Goal: Contribute content: Add original content to the website for others to see

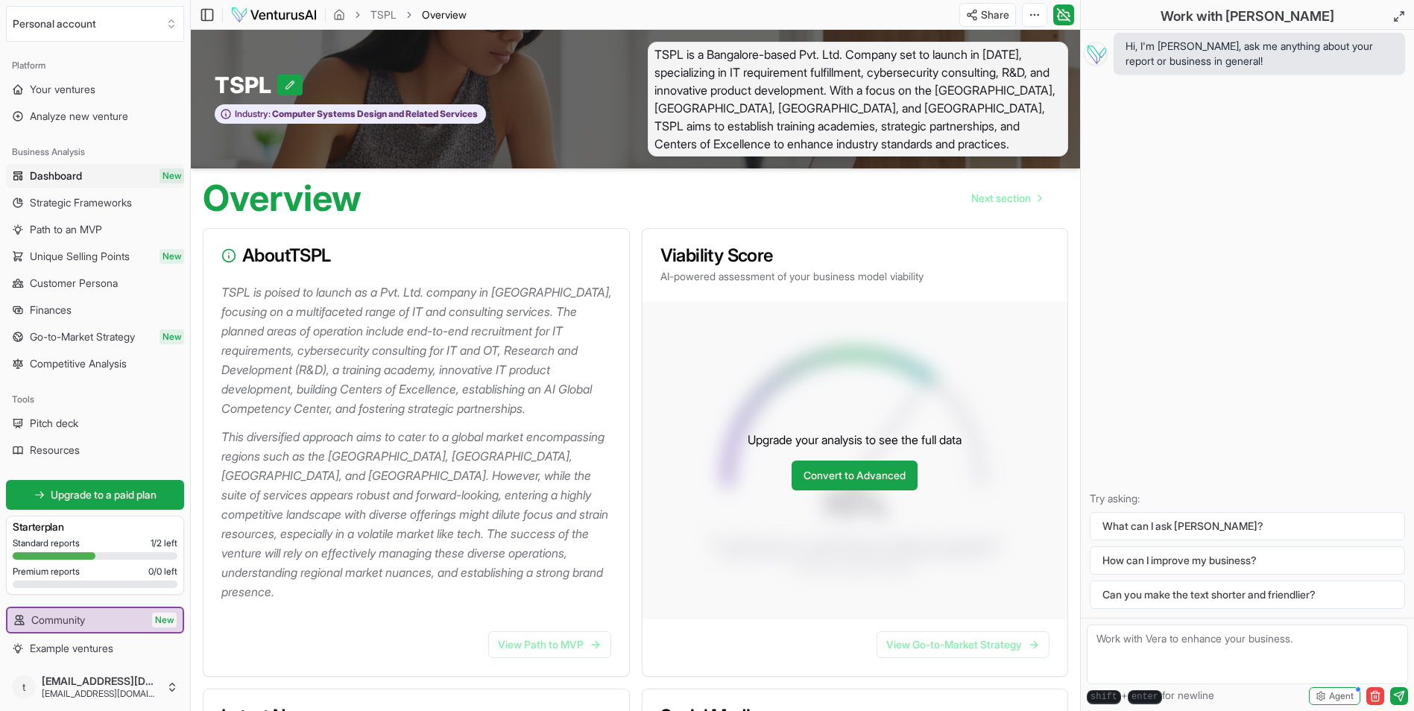
click at [449, 16] on span "Overview" at bounding box center [444, 14] width 45 height 15
click at [1205, 529] on button "What can I ask [PERSON_NAME]?" at bounding box center [1247, 526] width 315 height 28
click at [1246, 562] on button "How can I improve my business?" at bounding box center [1247, 560] width 315 height 28
click at [830, 144] on span "TSPL is a Bangalore-based Pvt. Ltd. Company set to launch in [DATE], specializi…" at bounding box center [858, 99] width 421 height 115
click at [799, 140] on span "TSPL is a Bangalore-based Pvt. Ltd. Company set to launch in [DATE], specializi…" at bounding box center [858, 99] width 421 height 115
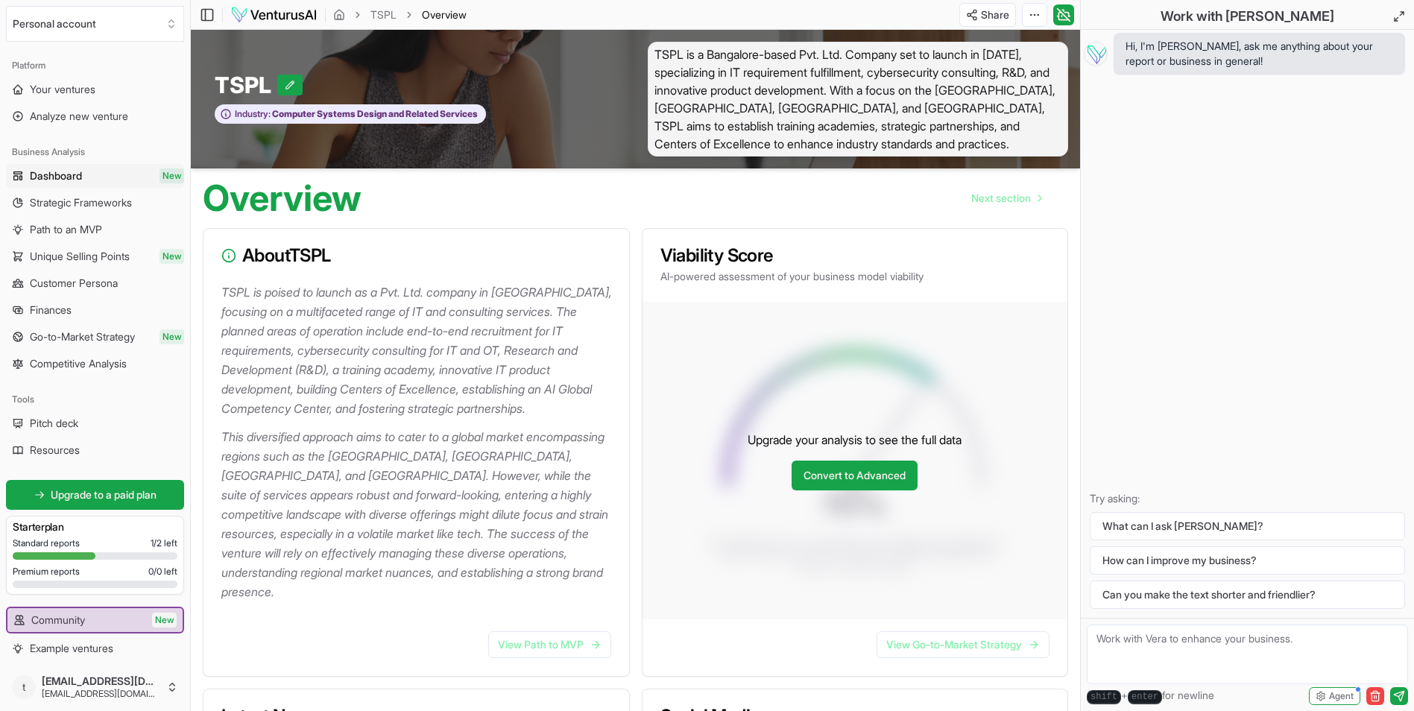
click at [454, 331] on p "TSPL is poised to launch as a Pvt. Ltd. company in [GEOGRAPHIC_DATA], focusing …" at bounding box center [419, 351] width 396 height 136
click at [456, 307] on p "TSPL is poised to launch as a Pvt. Ltd. company in [GEOGRAPHIC_DATA], focusing …" at bounding box center [419, 351] width 396 height 136
click at [61, 89] on span "Your ventures" at bounding box center [63, 89] width 66 height 15
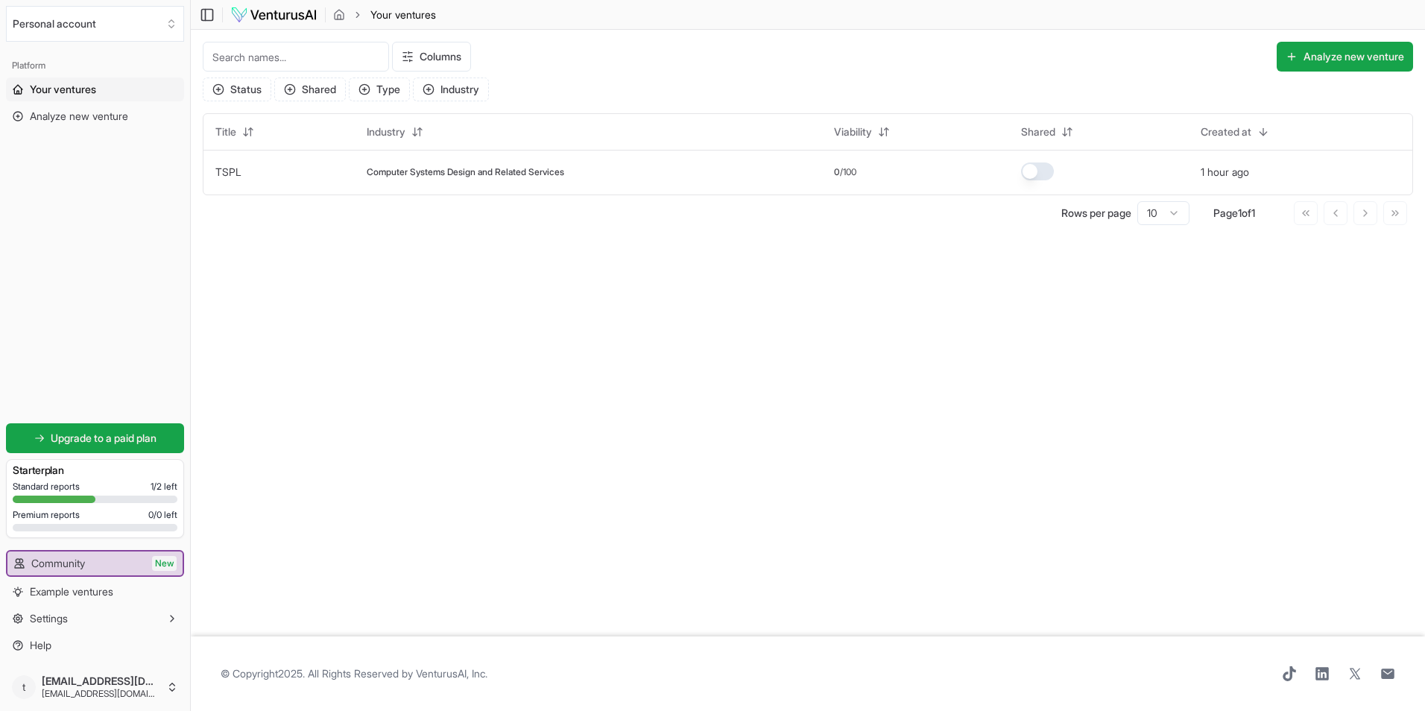
click at [64, 86] on span "Your ventures" at bounding box center [63, 89] width 66 height 15
click at [406, 172] on span "Computer Systems Design and Related Services" at bounding box center [466, 172] width 198 height 12
click at [338, 12] on icon "breadcrumb" at bounding box center [339, 15] width 12 height 12
click at [290, 13] on img at bounding box center [273, 15] width 87 height 18
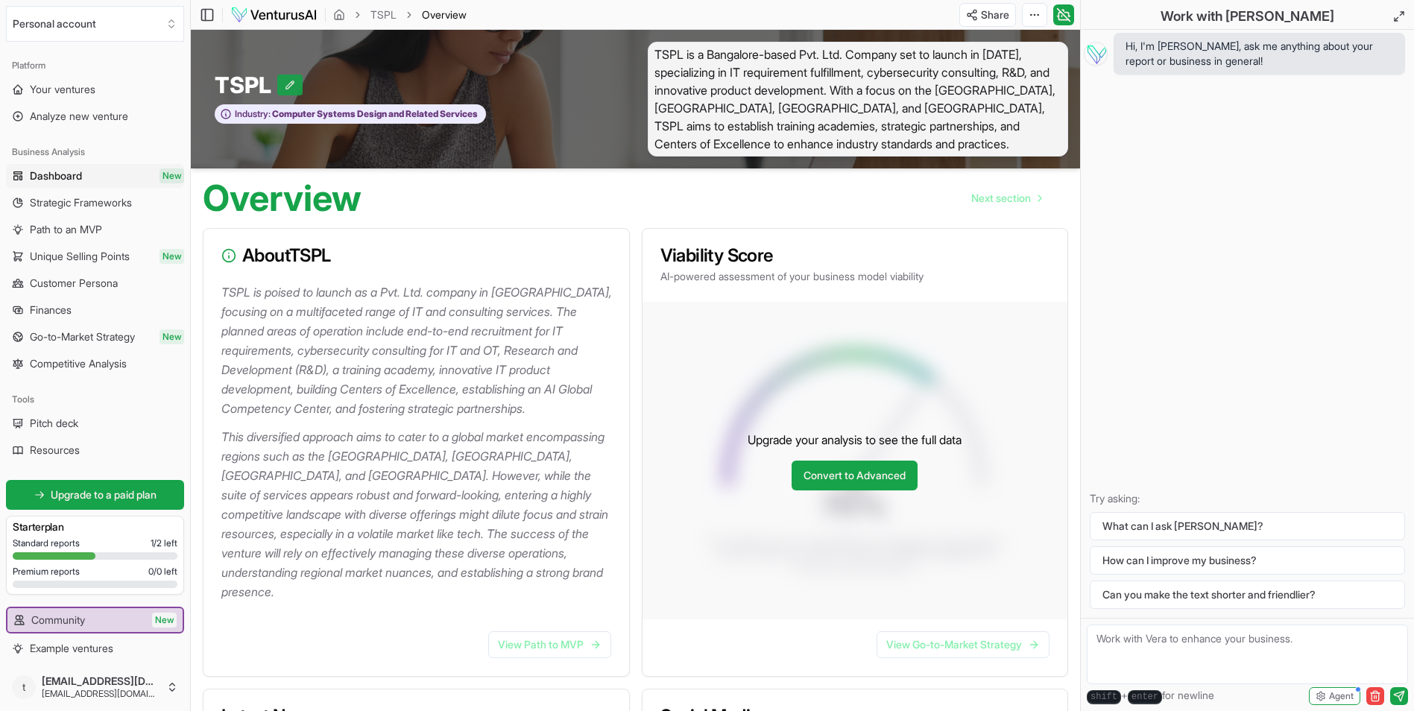
click at [291, 85] on icon at bounding box center [290, 85] width 8 height 8
click at [823, 127] on span "TSPL is a Bangalore-based Pvt. Ltd. Company set to launch in [DATE], specializi…" at bounding box center [858, 99] width 421 height 115
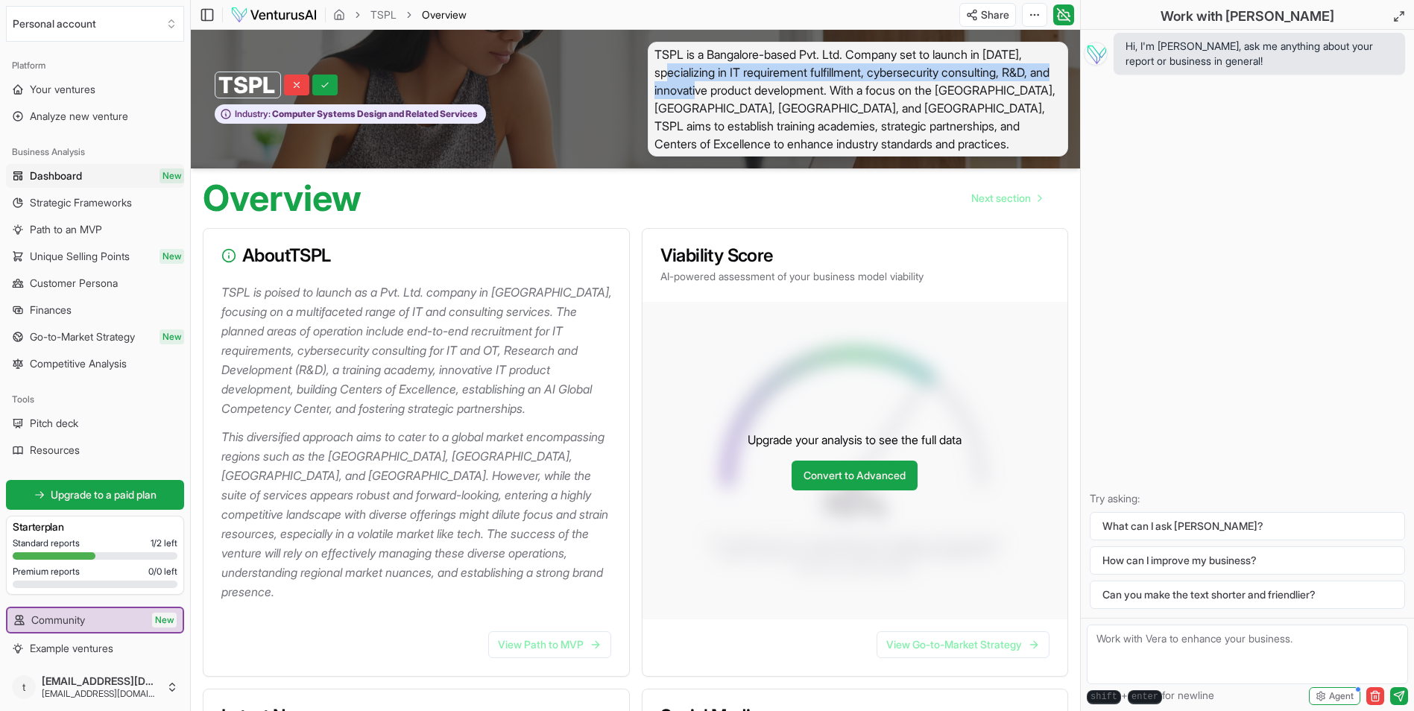
drag, startPoint x: 686, startPoint y: 72, endPoint x: 663, endPoint y: 63, distance: 25.1
click at [663, 63] on span "TSPL is a Bangalore-based Pvt. Ltd. Company set to launch in [DATE], specializi…" at bounding box center [858, 99] width 421 height 115
drag, startPoint x: 663, startPoint y: 63, endPoint x: 653, endPoint y: 52, distance: 14.2
click at [653, 52] on span "TSPL is a Bangalore-based Pvt. Ltd. Company set to launch in [DATE], specializi…" at bounding box center [858, 99] width 421 height 115
click at [654, 53] on span "TSPL is a Bangalore-based Pvt. Ltd. Company set to launch in [DATE], specializi…" at bounding box center [858, 99] width 421 height 115
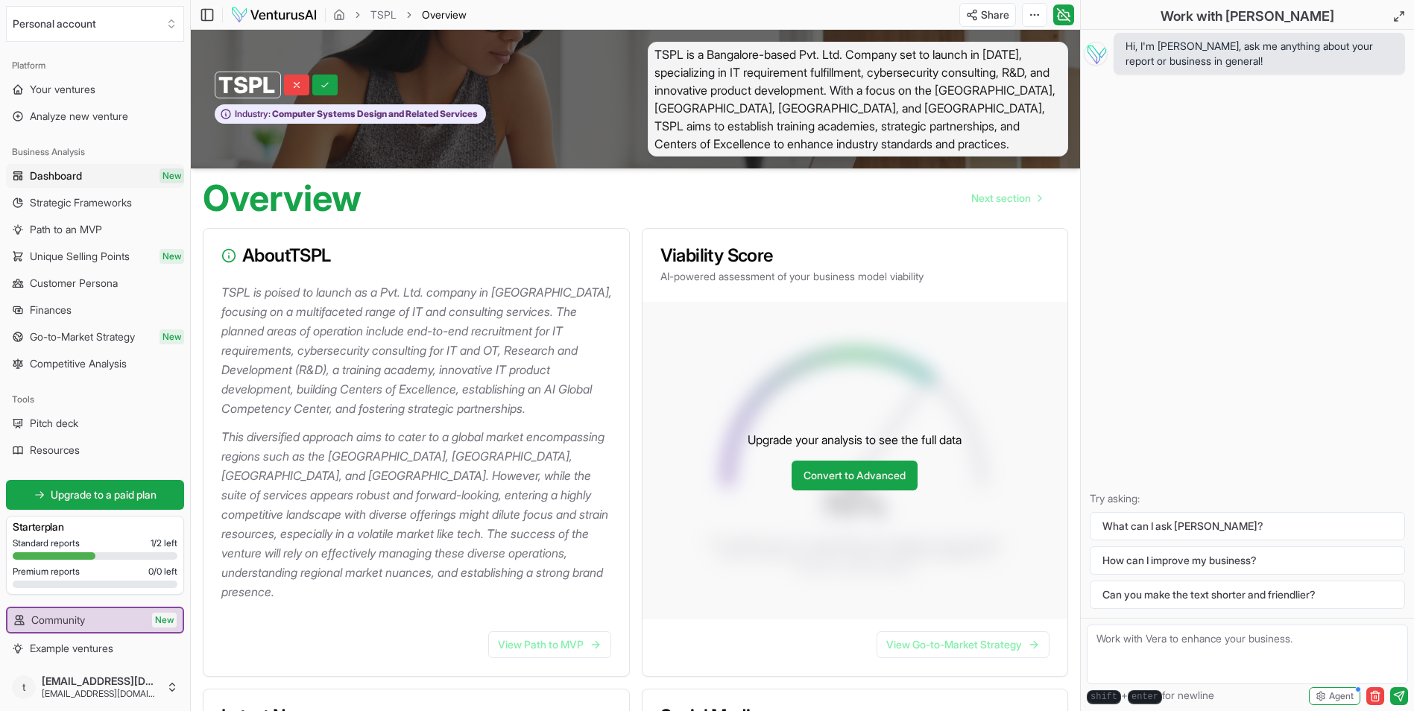
click at [795, 139] on span "TSPL is a Bangalore-based Pvt. Ltd. Company set to launch in [DATE], specializi…" at bounding box center [858, 99] width 421 height 115
click at [791, 142] on span "TSPL is a Bangalore-based Pvt. Ltd. Company set to launch in [DATE], specializi…" at bounding box center [858, 99] width 421 height 115
click at [346, 295] on p "TSPL is poised to launch as a Pvt. Ltd. company in [GEOGRAPHIC_DATA], focusing …" at bounding box center [419, 351] width 396 height 136
click at [567, 94] on div "TSPL TSPL" at bounding box center [413, 85] width 397 height 27
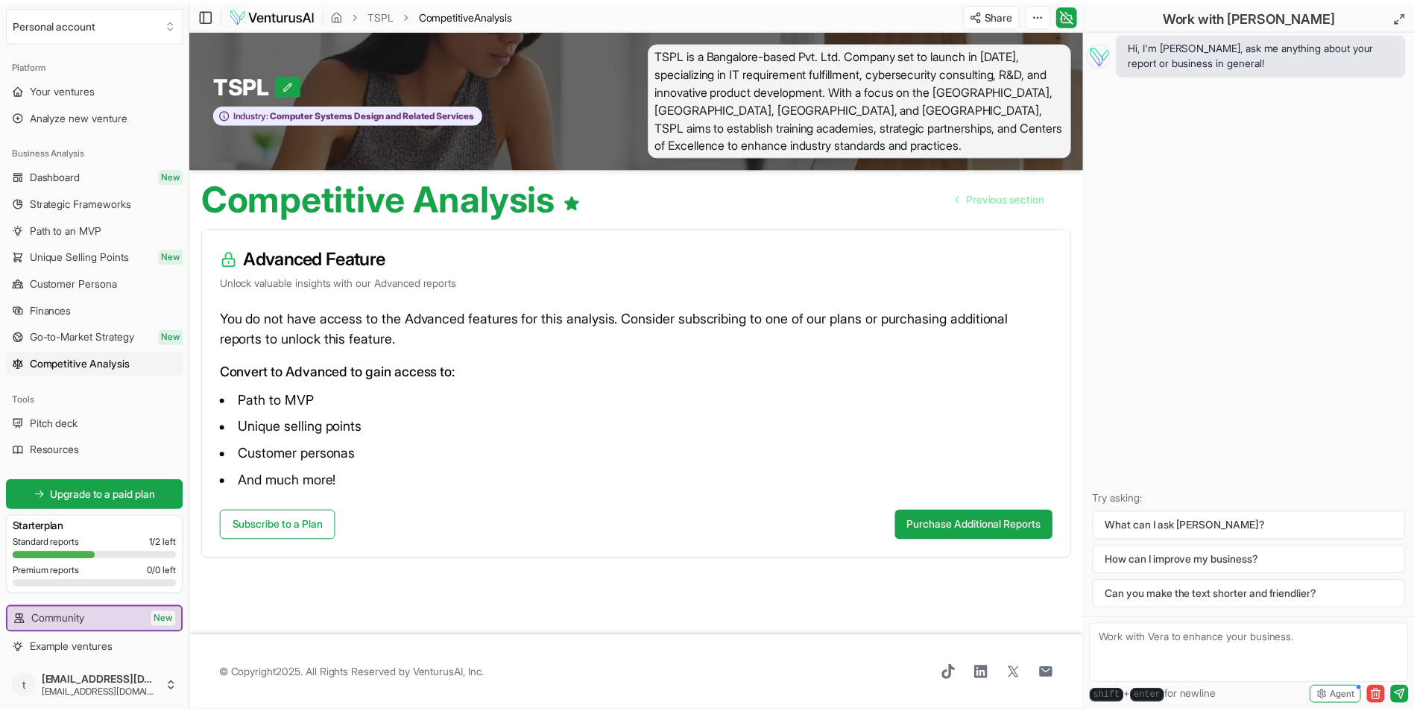
scroll to position [224, 0]
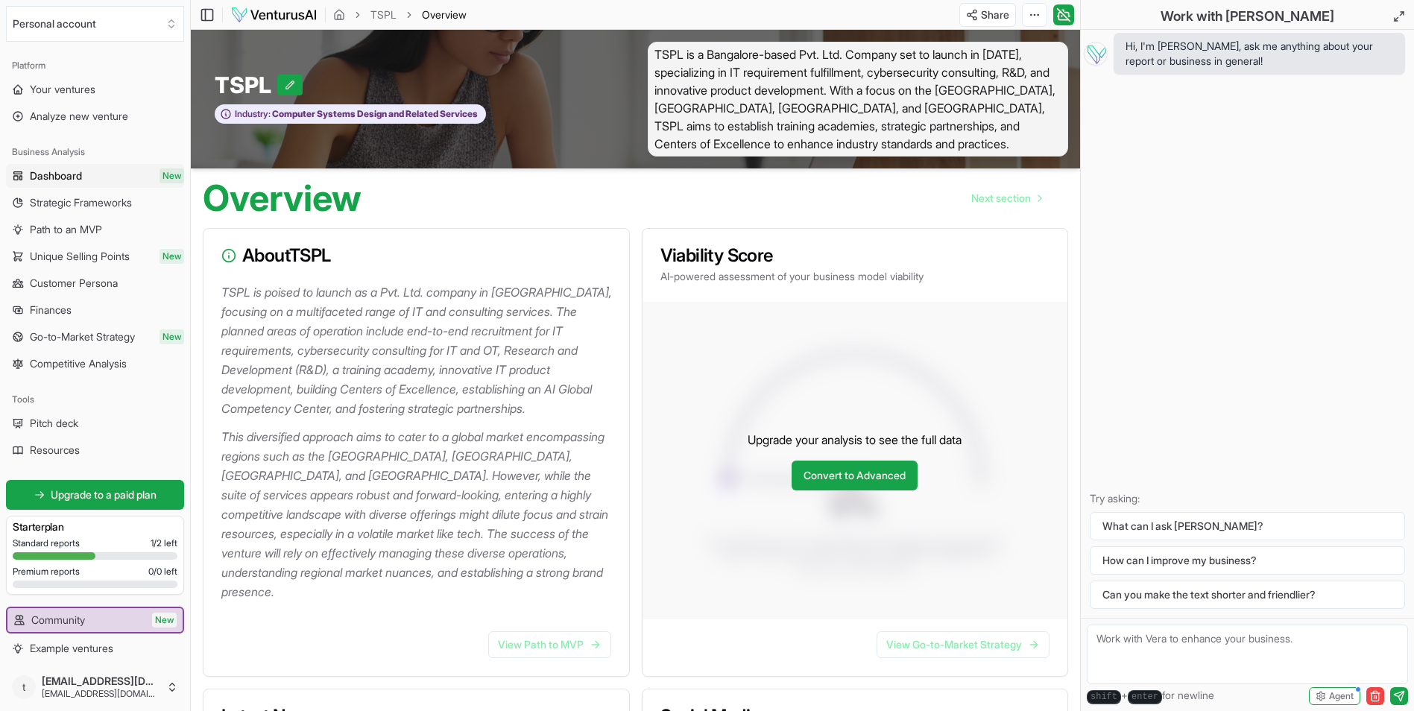
scroll to position [1422, 0]
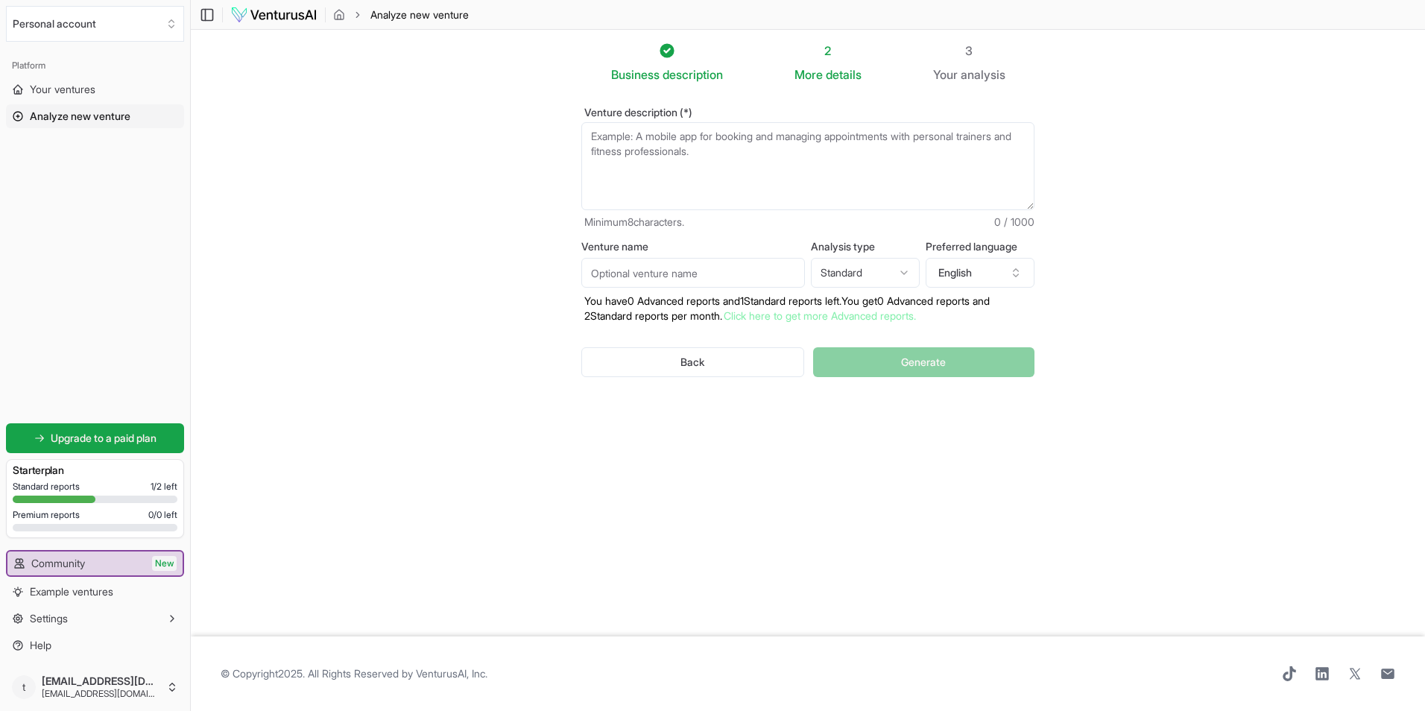
click at [685, 163] on textarea "Venture description (*)" at bounding box center [807, 166] width 453 height 88
click at [690, 143] on textarea "Venture description (*)" at bounding box center [807, 166] width 453 height 88
paste textarea "TSPL is launching its operations as a Pvt. Ltd. Company in [GEOGRAPHIC_DATA] Di…"
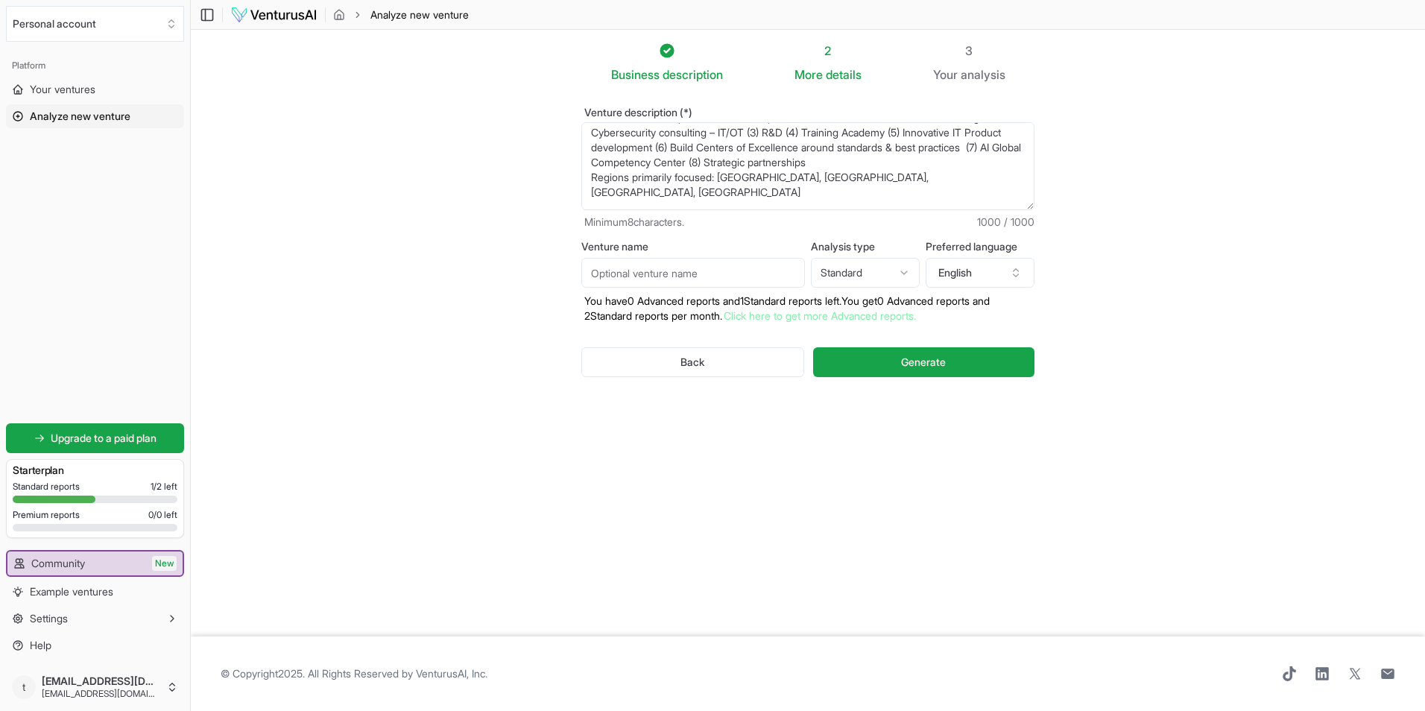
scroll to position [97, 0]
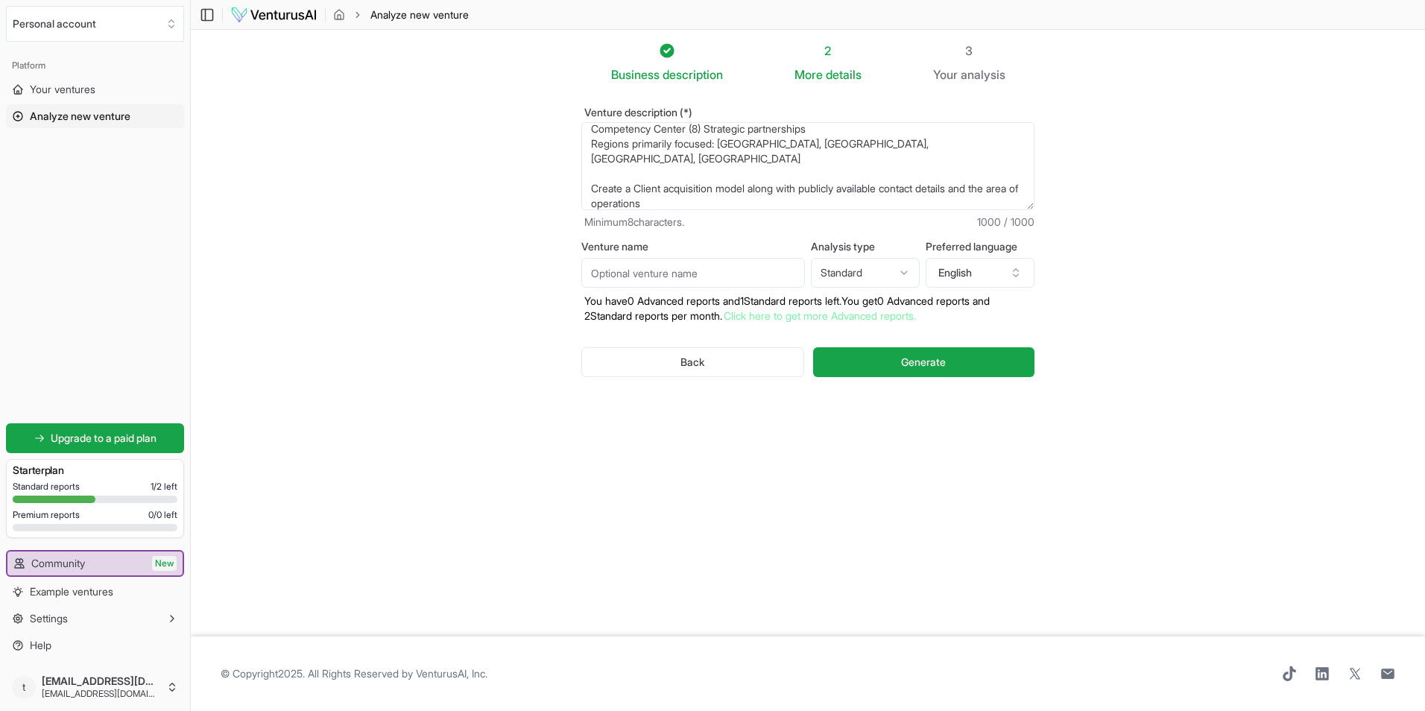
drag, startPoint x: 704, startPoint y: 192, endPoint x: 561, endPoint y: 164, distance: 146.5
click at [561, 164] on div "Venture description (*) Minimum 8 characters. 1000 / 1000 Venture name Analysis…" at bounding box center [808, 253] width 501 height 341
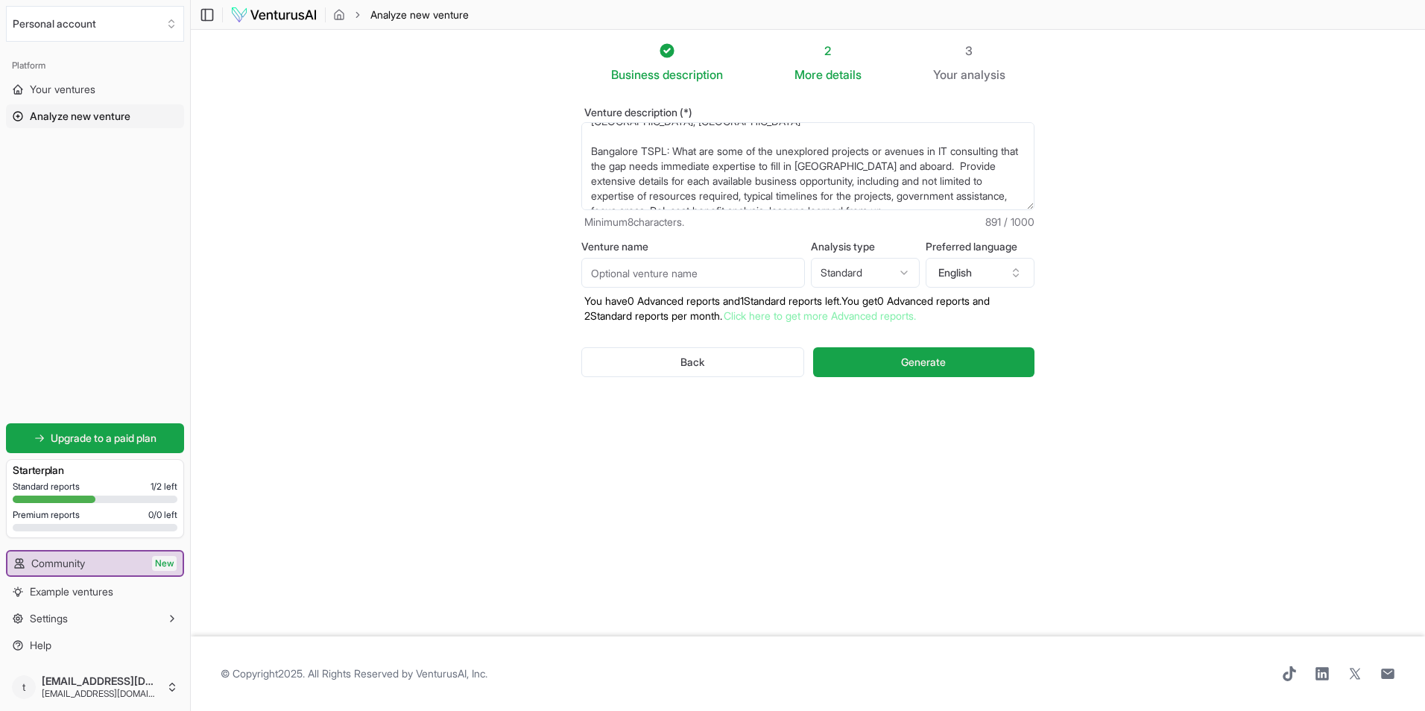
scroll to position [124, 0]
drag, startPoint x: 678, startPoint y: 136, endPoint x: 594, endPoint y: 150, distance: 85.3
click at [594, 150] on textarea "TSPL is launching its operations as a Pvt. Ltd. Company in [GEOGRAPHIC_DATA] Di…" at bounding box center [807, 166] width 453 height 88
click at [900, 196] on textarea "TSPL is launching its operations as a Pvt. Ltd. Company in [GEOGRAPHIC_DATA] Di…" at bounding box center [807, 166] width 453 height 88
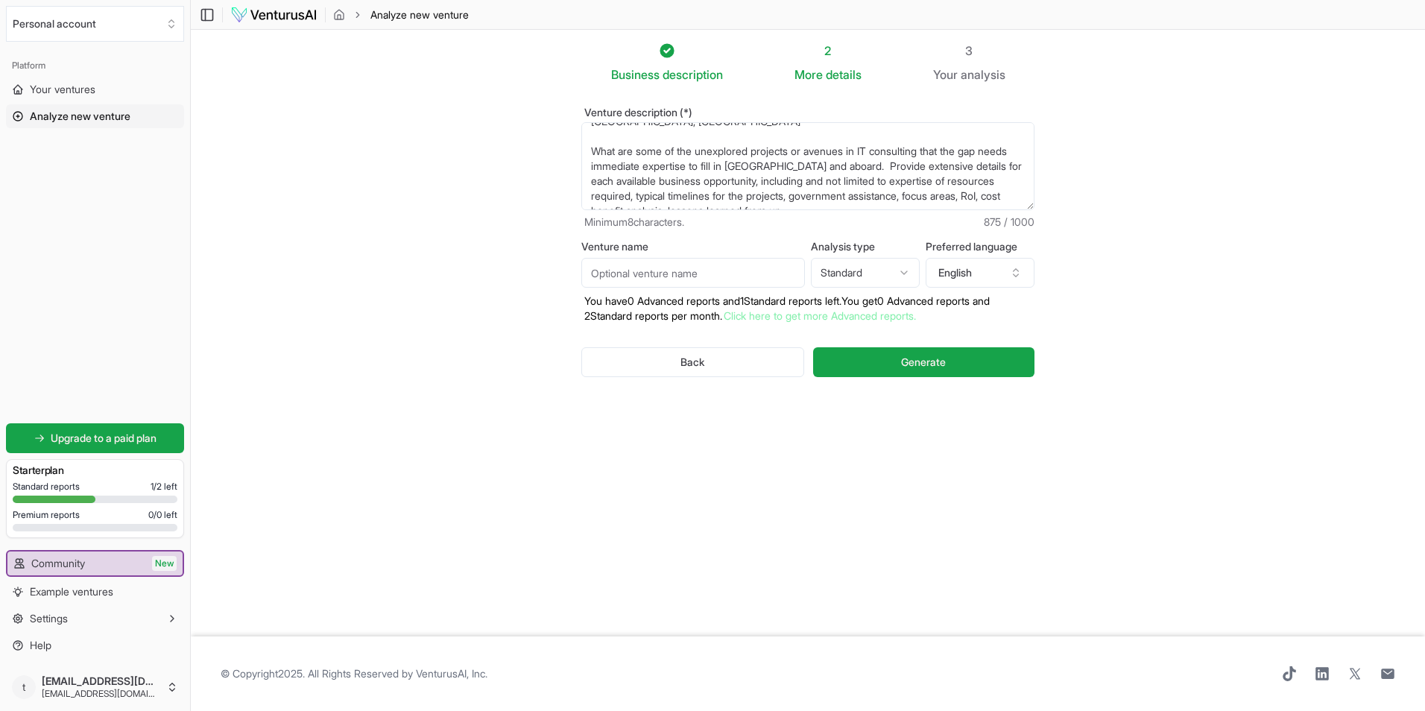
drag, startPoint x: 862, startPoint y: 199, endPoint x: 871, endPoint y: 200, distance: 9.0
click at [871, 200] on textarea "TSPL is launching its operations as a Pvt. Ltd. Company in [GEOGRAPHIC_DATA] Di…" at bounding box center [807, 166] width 453 height 88
paste textarea "successful/failed projects if any, steps to address and build on these opportun…"
type textarea "TSPL is launching its operations as a Pvt. Ltd. Company in [GEOGRAPHIC_DATA] Di…"
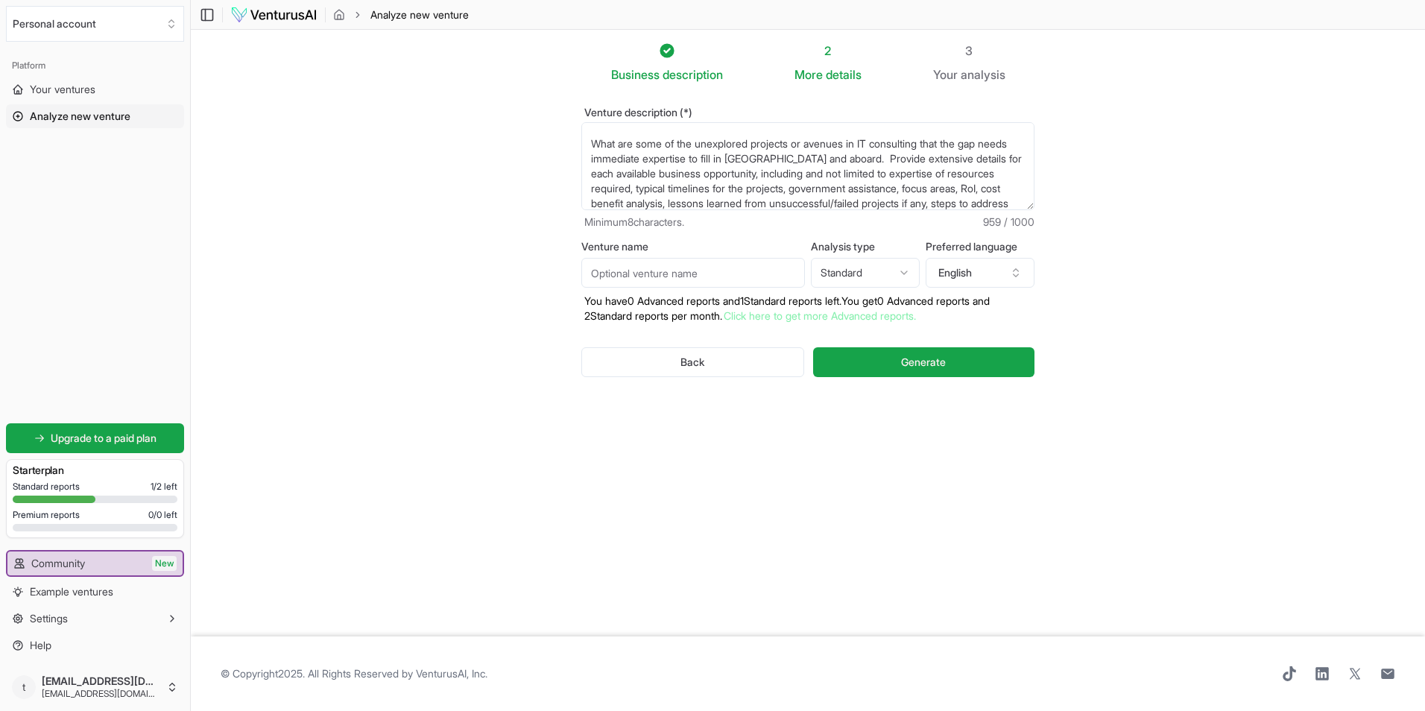
click at [616, 275] on input "Venture name" at bounding box center [693, 273] width 224 height 30
type input "TSPL"
click at [929, 362] on span "Generate" at bounding box center [923, 362] width 45 height 15
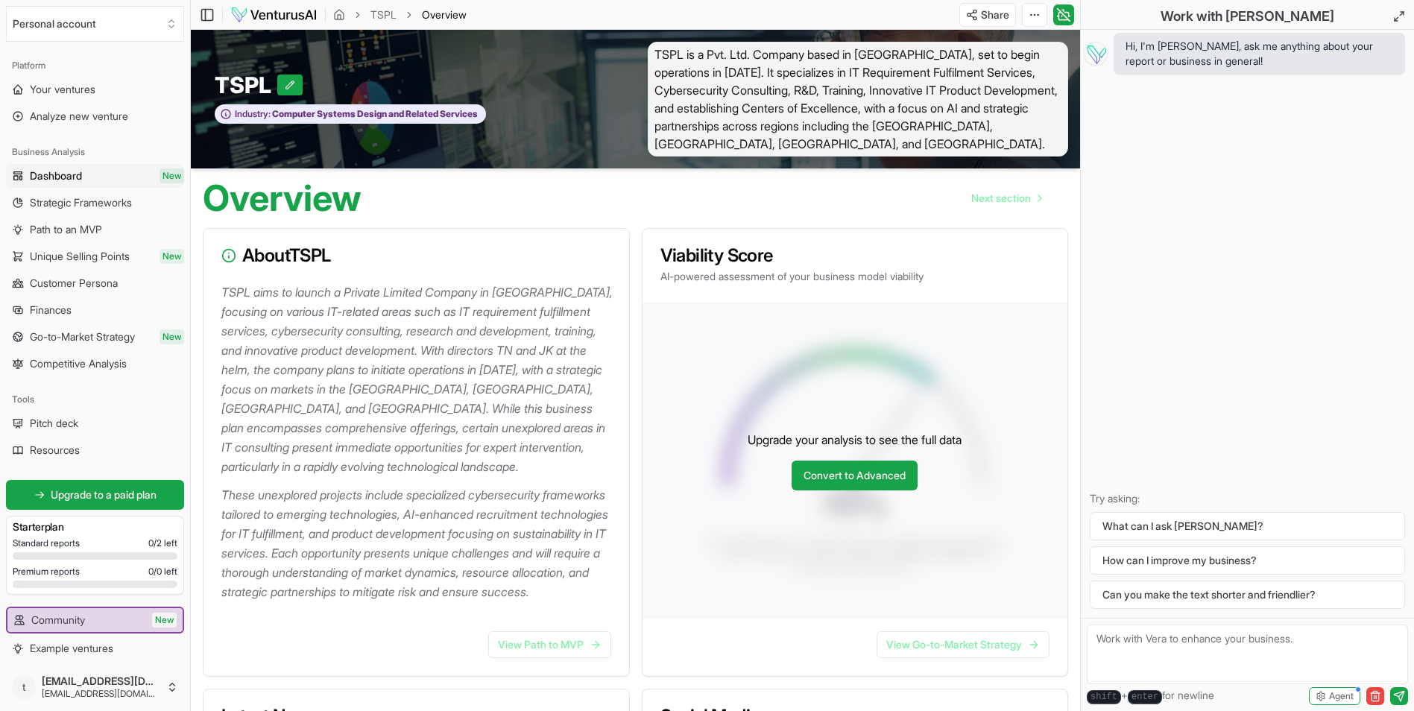
click at [799, 133] on span "TSPL is a Pvt. Ltd. Company based in [GEOGRAPHIC_DATA], set to begin operations…" at bounding box center [858, 99] width 421 height 115
click at [778, 143] on span "TSPL is a Pvt. Ltd. Company based in [GEOGRAPHIC_DATA], set to begin operations…" at bounding box center [858, 99] width 421 height 115
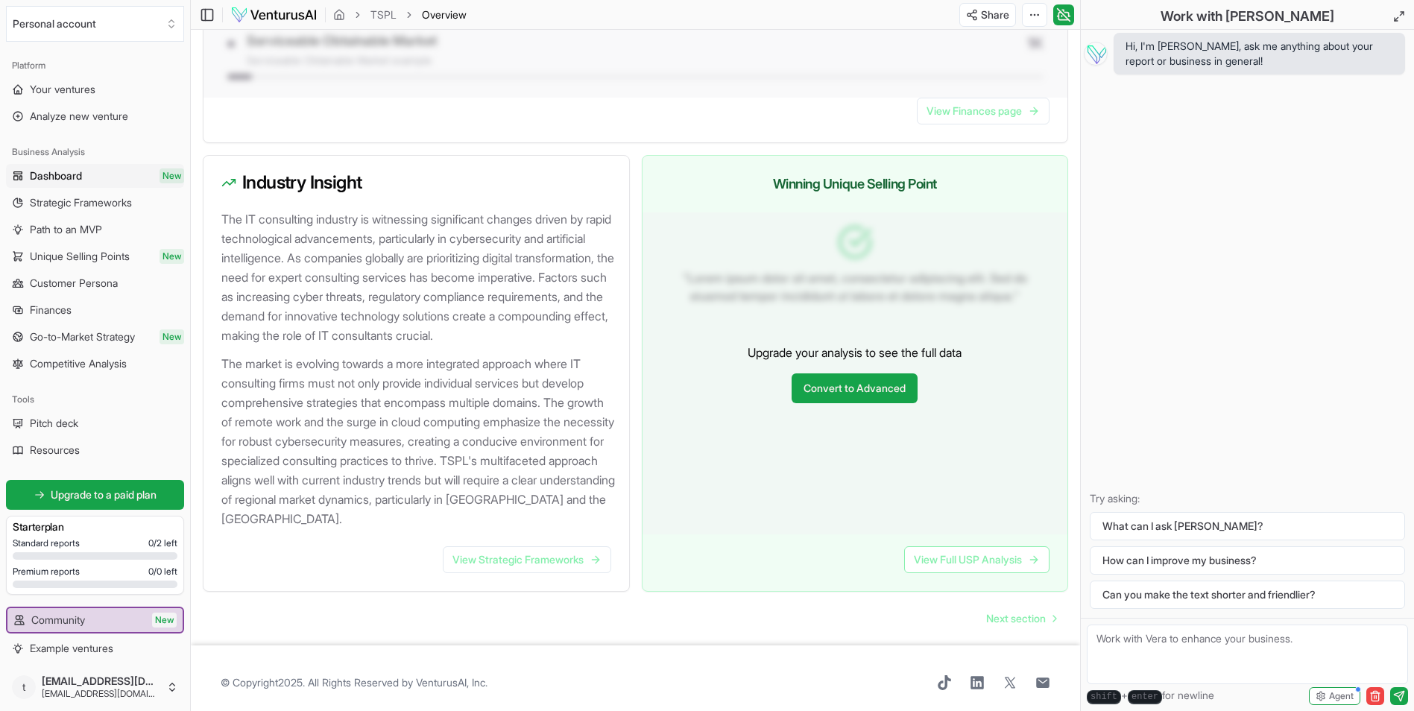
scroll to position [1415, 0]
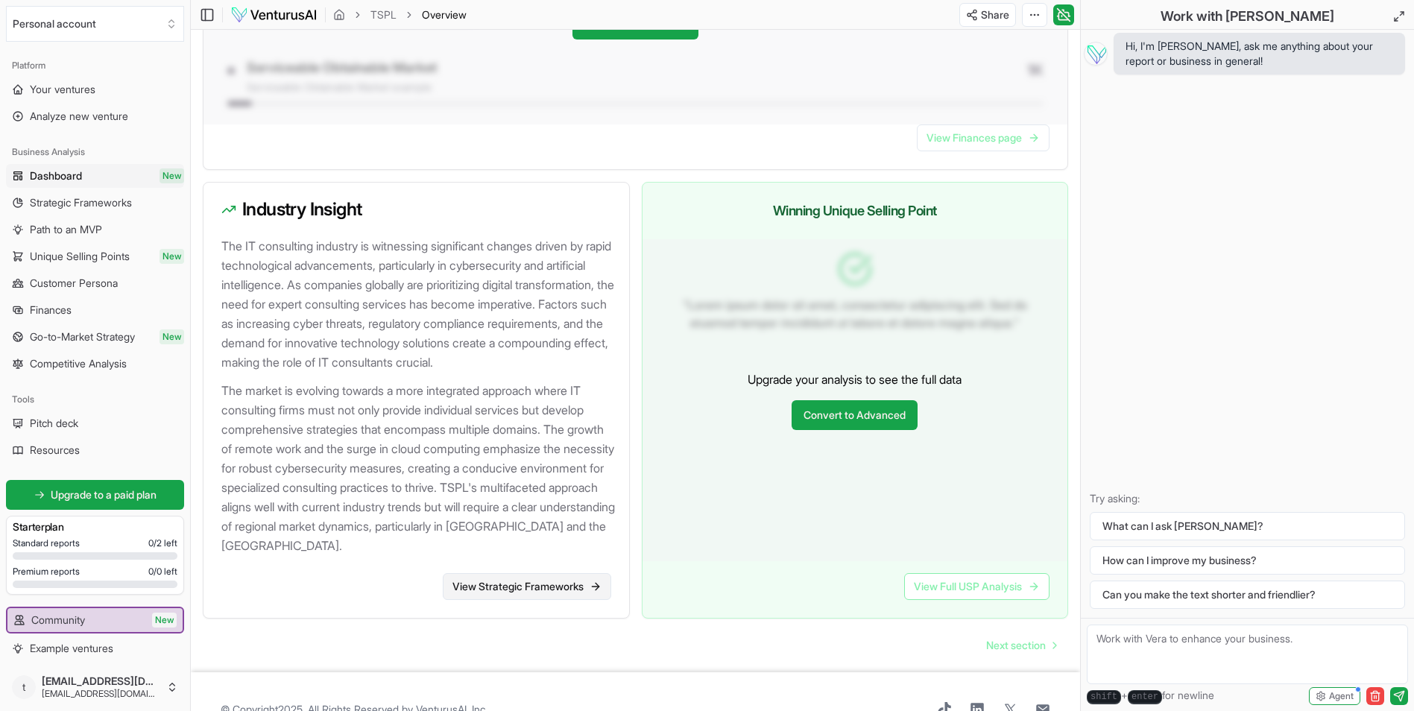
click at [516, 600] on link "View Strategic Frameworks" at bounding box center [527, 586] width 168 height 27
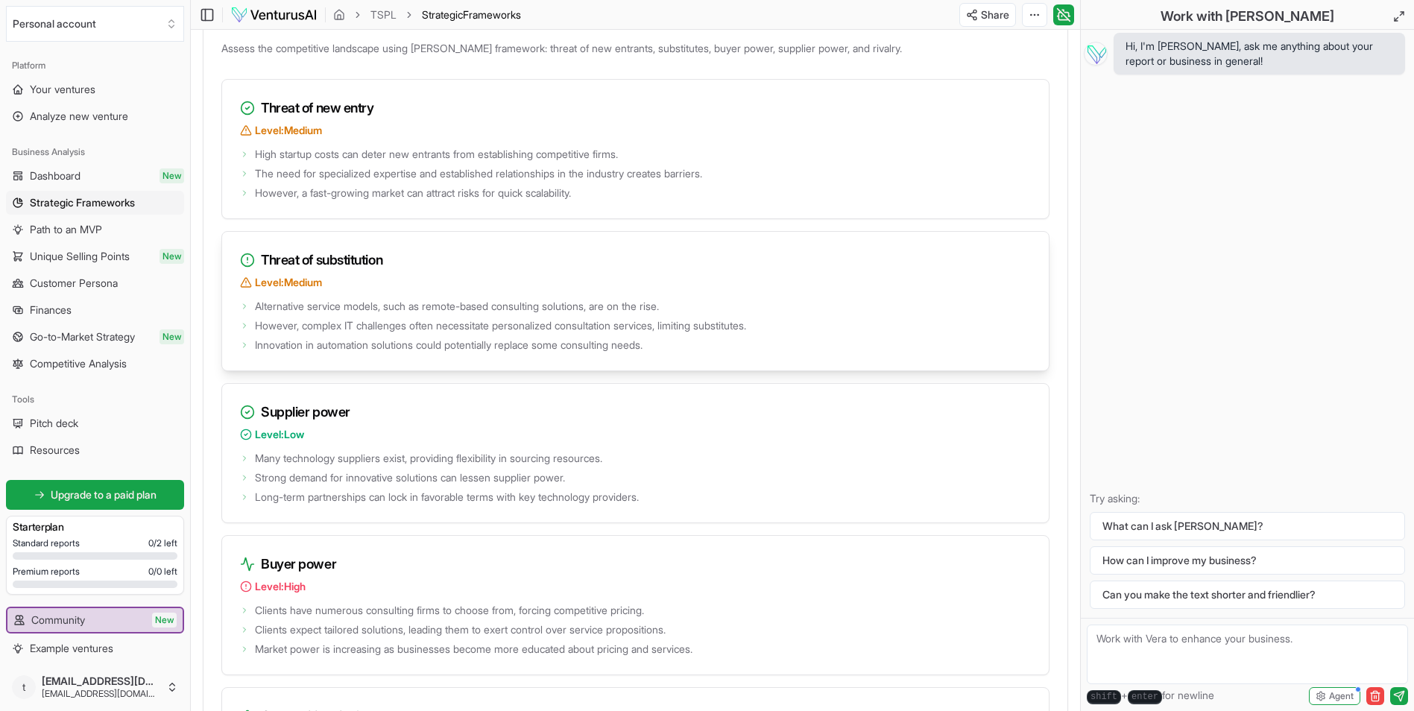
scroll to position [2087, 0]
